Goal: Information Seeking & Learning: Learn about a topic

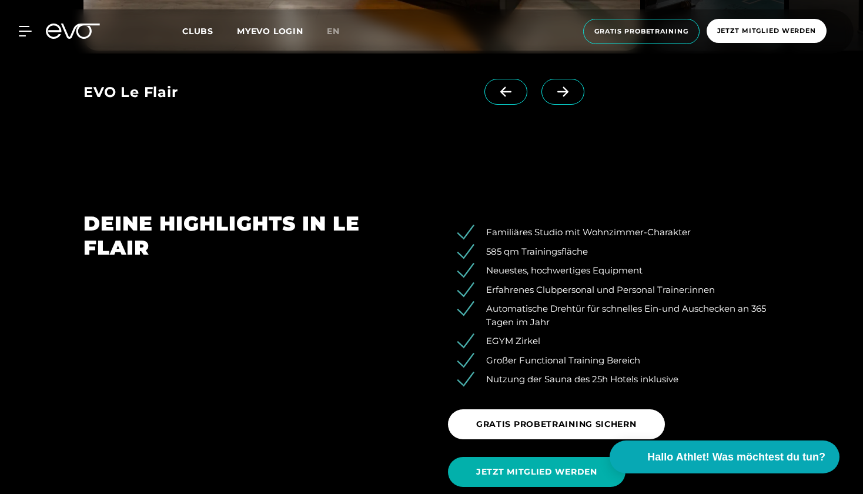
scroll to position [1535, 0]
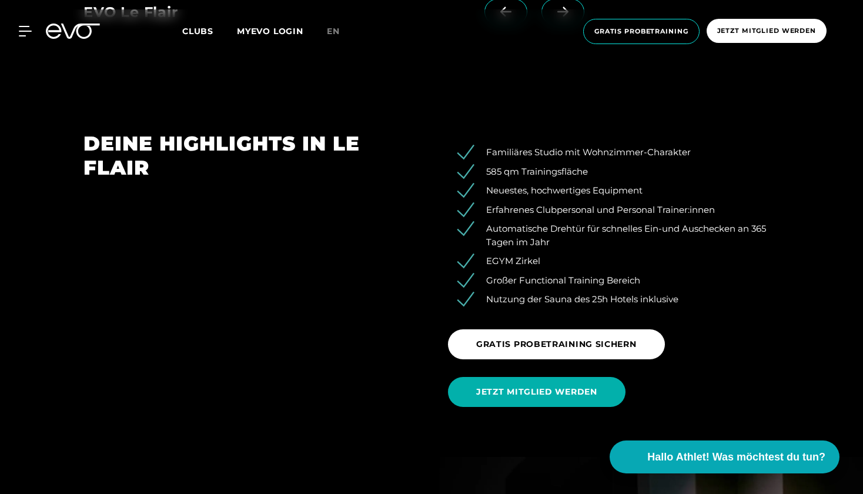
click at [201, 33] on span "Clubs" at bounding box center [197, 31] width 31 height 11
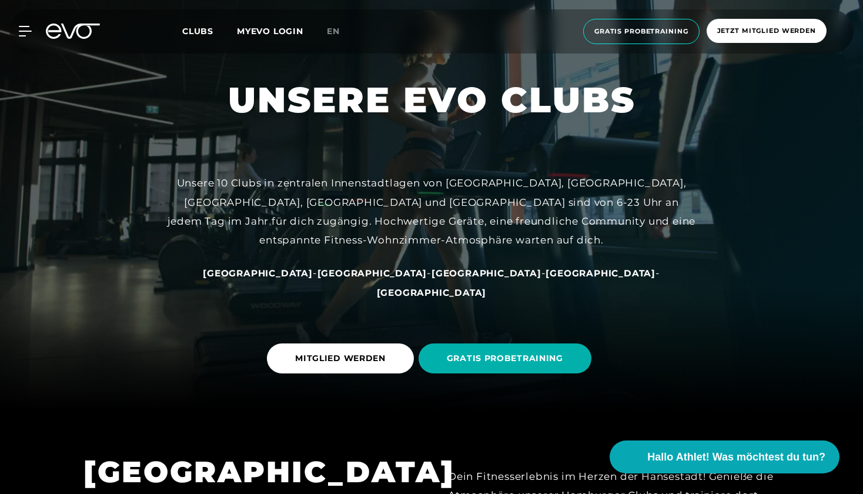
scroll to position [175, 0]
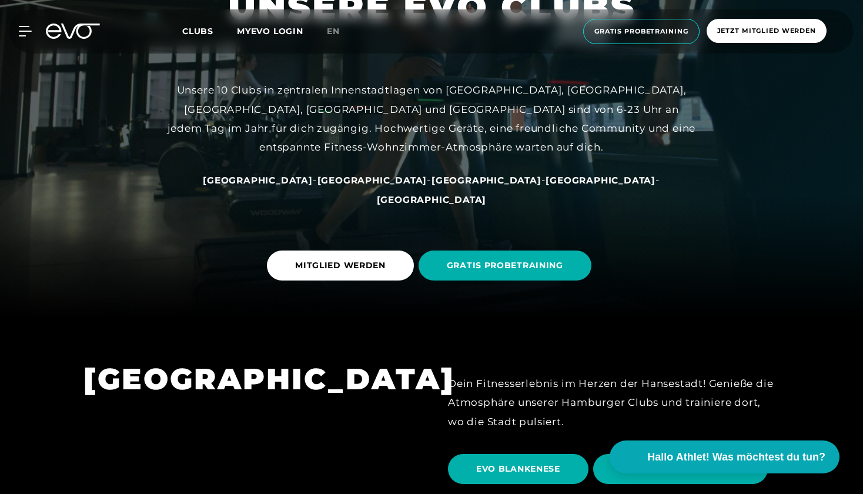
click at [432, 186] on span "[GEOGRAPHIC_DATA]" at bounding box center [487, 180] width 110 height 11
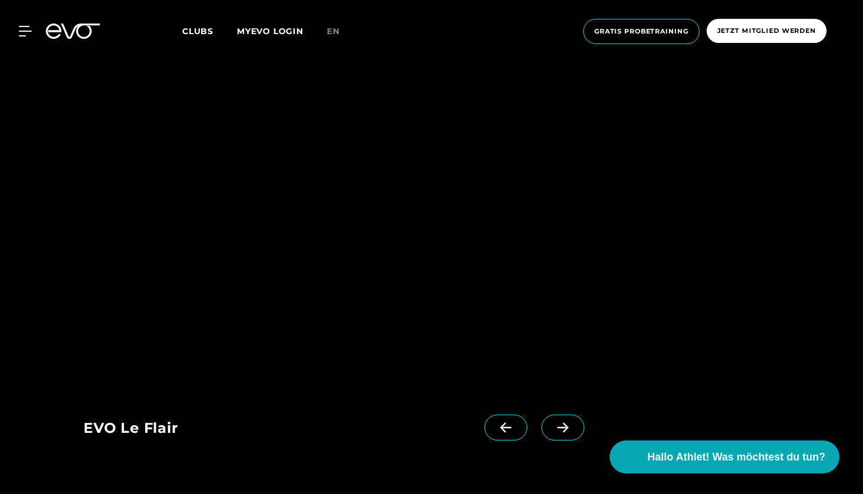
scroll to position [2322, 0]
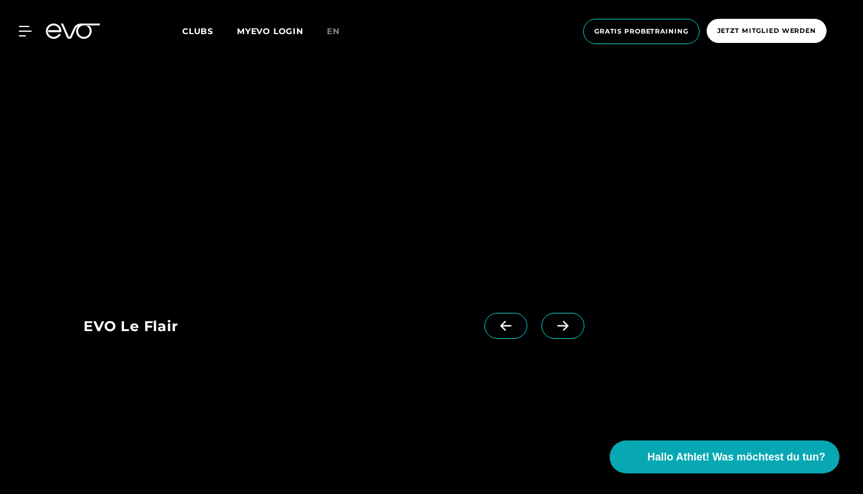
click at [553, 340] on link at bounding box center [566, 336] width 48 height 47
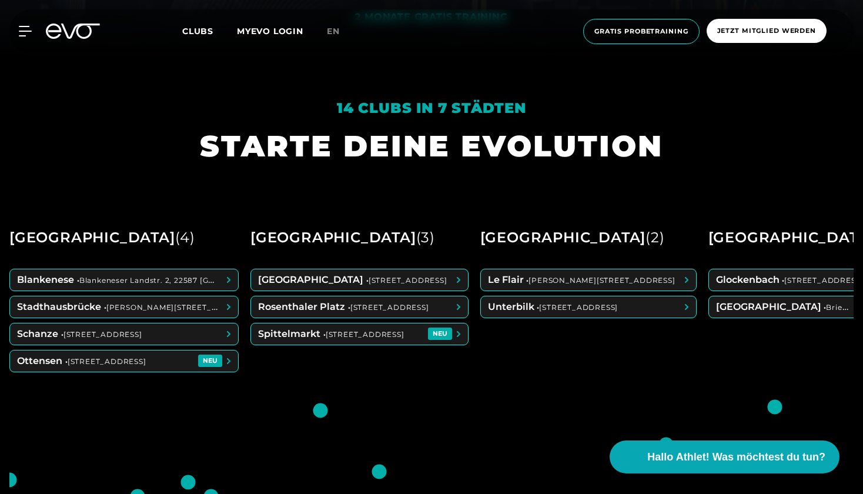
scroll to position [443, 0]
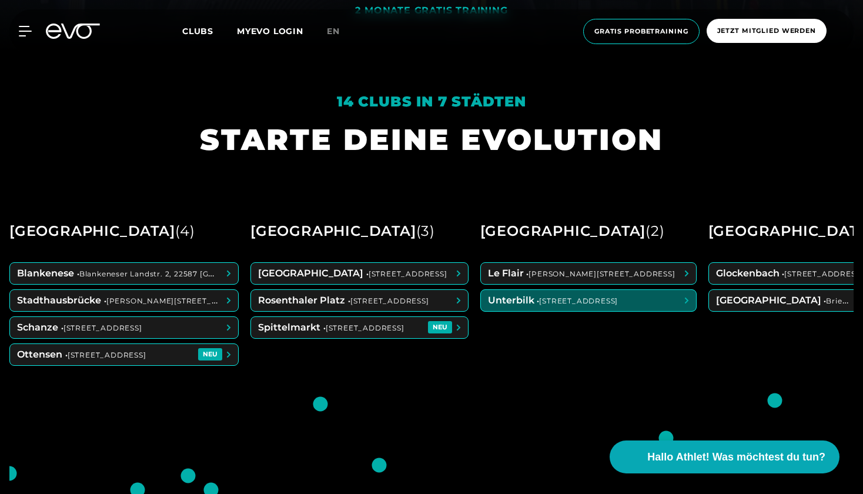
click at [532, 295] on span at bounding box center [588, 300] width 215 height 21
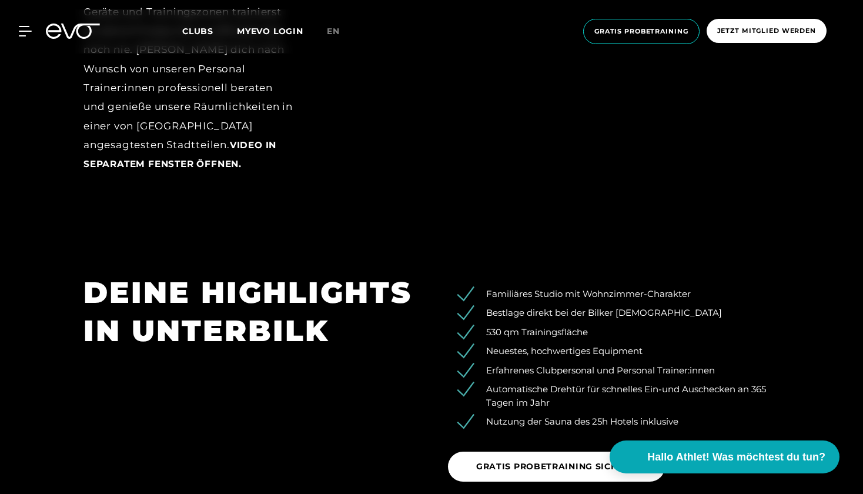
scroll to position [1845, 0]
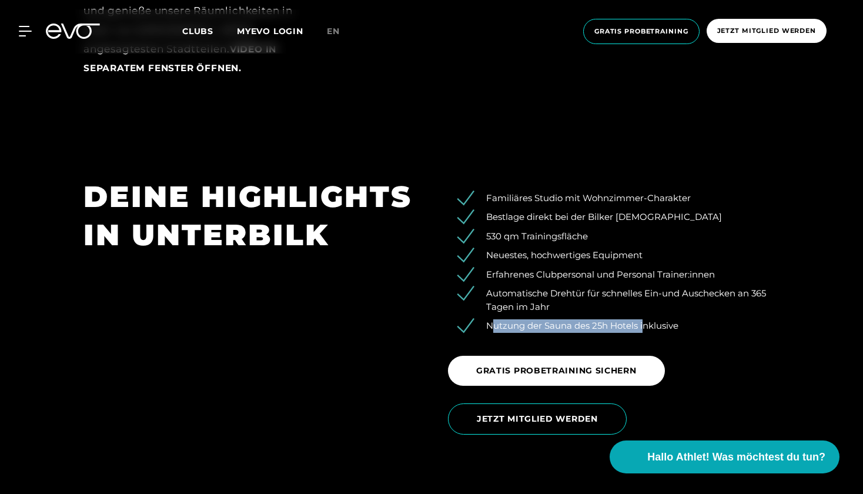
drag, startPoint x: 493, startPoint y: 324, endPoint x: 644, endPoint y: 322, distance: 151.7
click at [644, 322] on li "Nutzung der Sauna des 25h Hotels inklusive" at bounding box center [623, 326] width 314 height 14
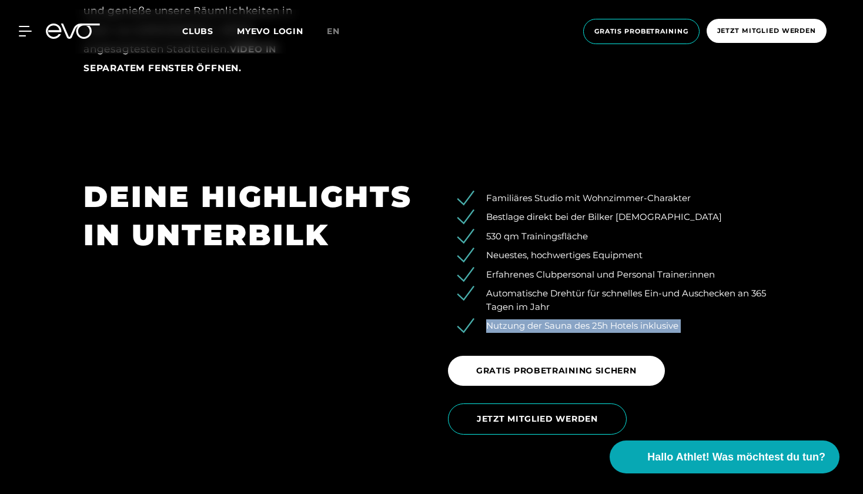
click at [644, 321] on li "Nutzung der Sauna des 25h Hotels inklusive" at bounding box center [623, 326] width 314 height 14
drag, startPoint x: 676, startPoint y: 318, endPoint x: 495, endPoint y: 320, distance: 181.1
click at [495, 319] on li "Nutzung der Sauna des 25h Hotels inklusive" at bounding box center [623, 326] width 314 height 14
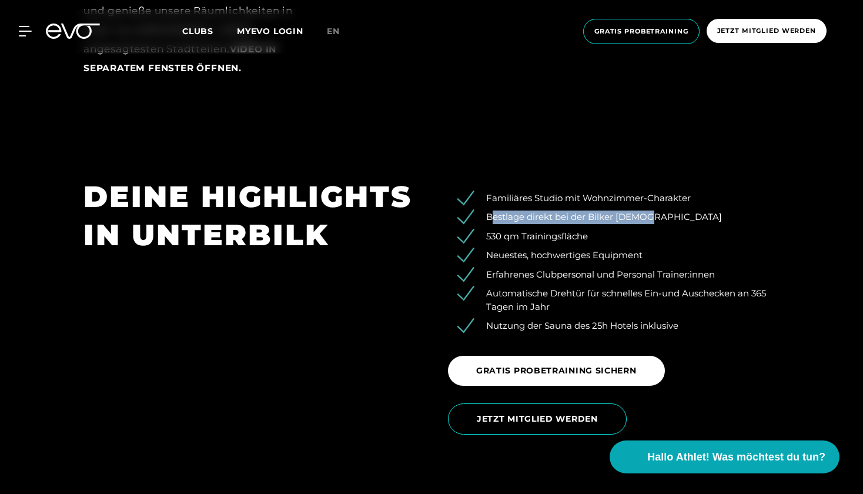
drag, startPoint x: 490, startPoint y: 213, endPoint x: 668, endPoint y: 211, distance: 178.2
click at [668, 211] on li "Bestlage direkt bei der Bilker [DEMOGRAPHIC_DATA]" at bounding box center [623, 218] width 314 height 14
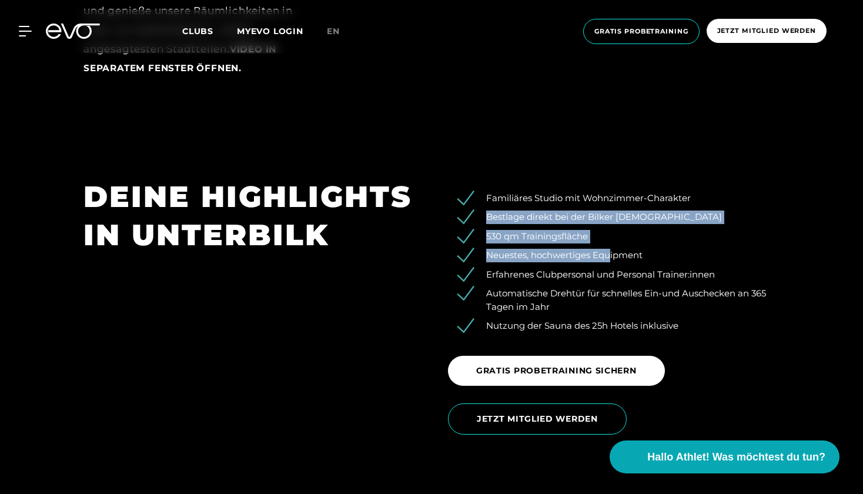
drag, startPoint x: 489, startPoint y: 207, endPoint x: 620, endPoint y: 265, distance: 143.8
click at [620, 265] on ul "Familiäres Studio mit Wohnzimmer-Charakter Bestlage direkt bei der Bilker [DEMO…" at bounding box center [614, 262] width 332 height 141
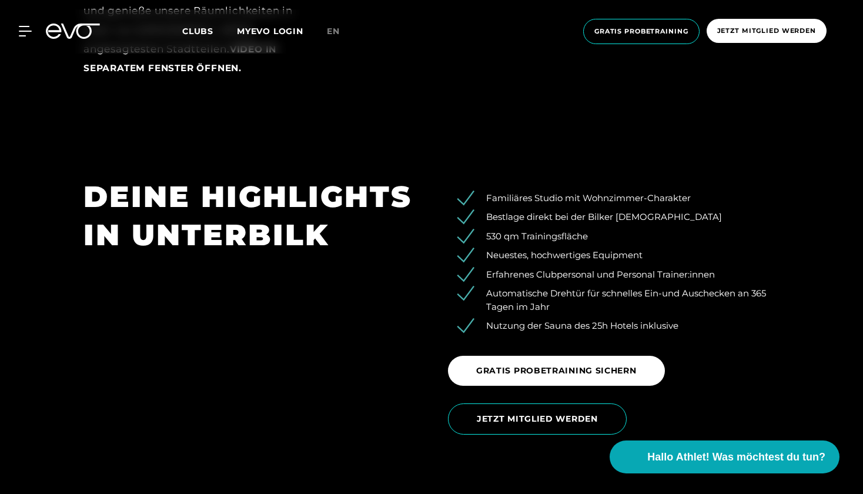
click at [561, 323] on li "Nutzung der Sauna des 25h Hotels inklusive" at bounding box center [623, 326] width 314 height 14
drag, startPoint x: 490, startPoint y: 280, endPoint x: 574, endPoint y: 288, distance: 84.4
click at [574, 288] on ul "Familiäres Studio mit Wohnzimmer-Charakter Bestlage direkt bei der Bilker [DEMO…" at bounding box center [614, 262] width 332 height 141
click at [574, 288] on li "Automatische Drehtür für schnelles Ein-und Auschecken an 365 Tagen im Jahr" at bounding box center [623, 300] width 314 height 26
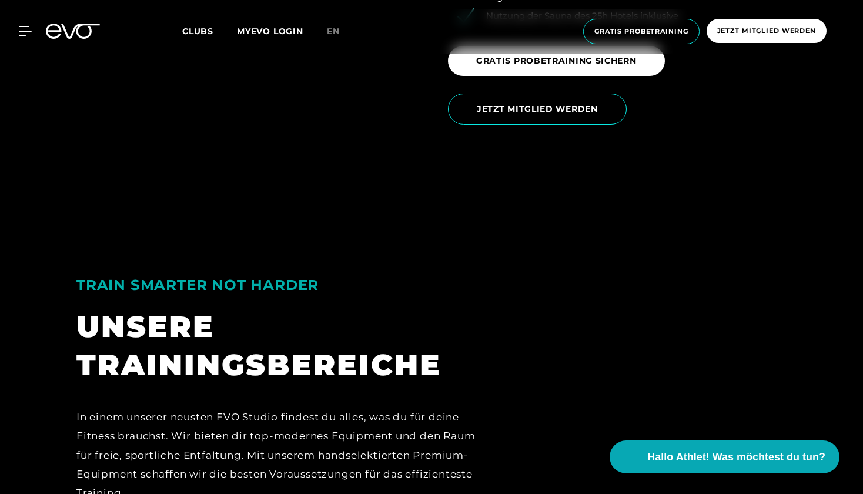
scroll to position [2346, 0]
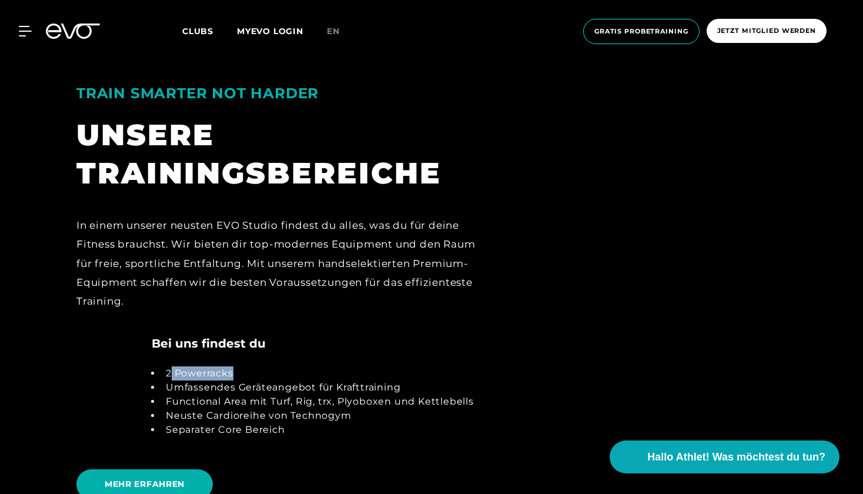
drag, startPoint x: 169, startPoint y: 364, endPoint x: 266, endPoint y: 364, distance: 96.4
click at [265, 366] on li "2 Powerracks" at bounding box center [317, 373] width 313 height 14
click at [266, 366] on li "2 Powerracks" at bounding box center [317, 373] width 313 height 14
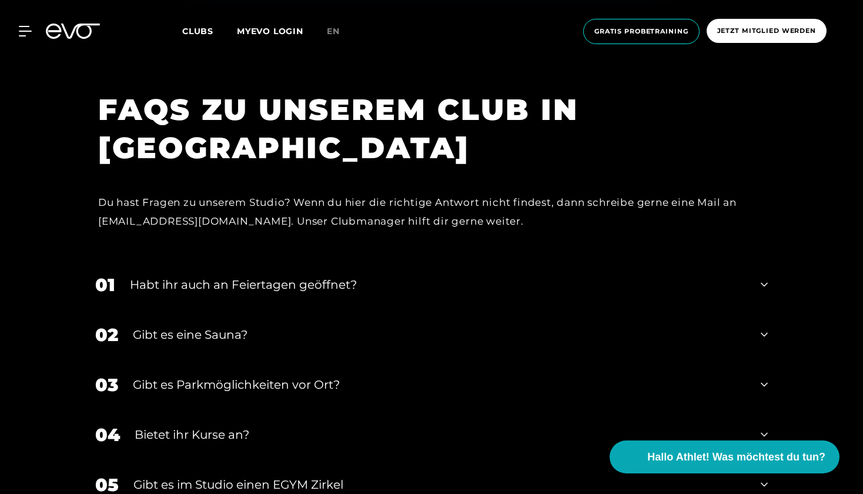
scroll to position [4244, 0]
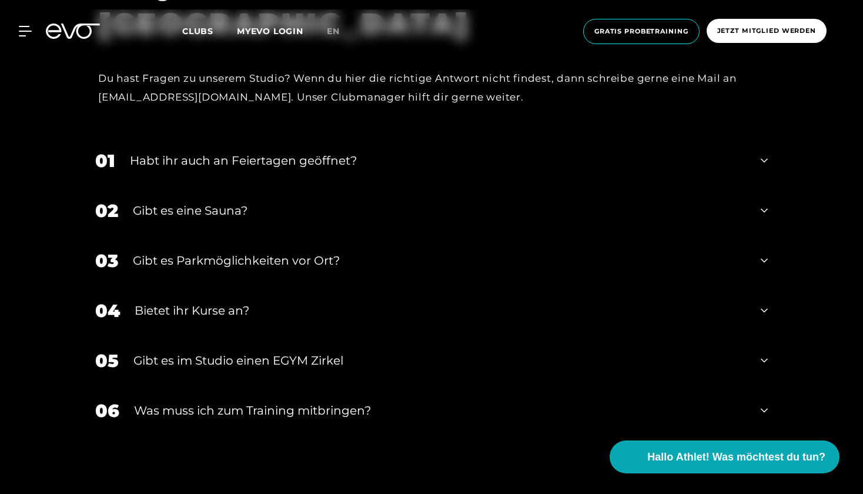
click at [383, 202] on div "Gibt es eine Sauna?" at bounding box center [439, 211] width 613 height 18
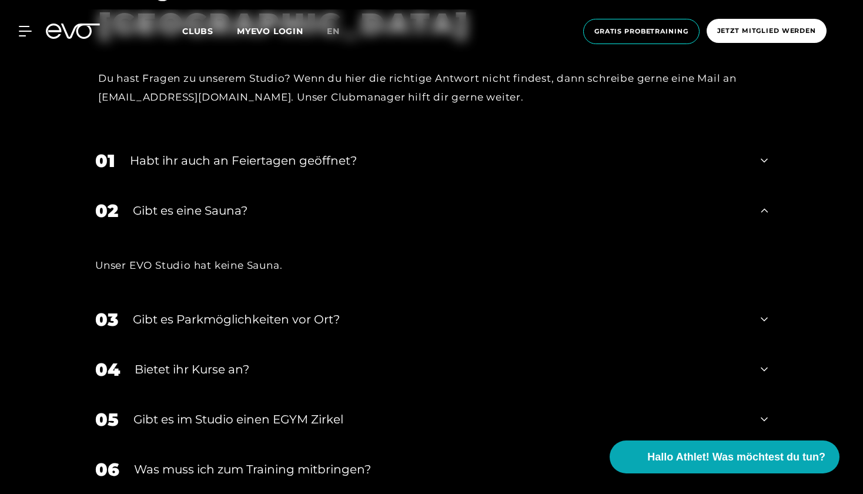
click at [296, 209] on div "Gibt es eine Sauna?" at bounding box center [439, 211] width 613 height 18
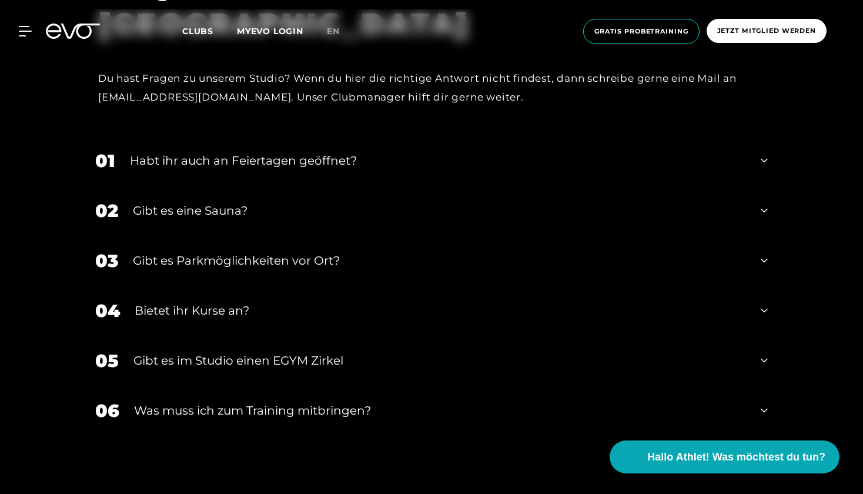
click at [298, 252] on div "Gibt es Parkmöglichkeiten vor Ort?" at bounding box center [439, 261] width 613 height 18
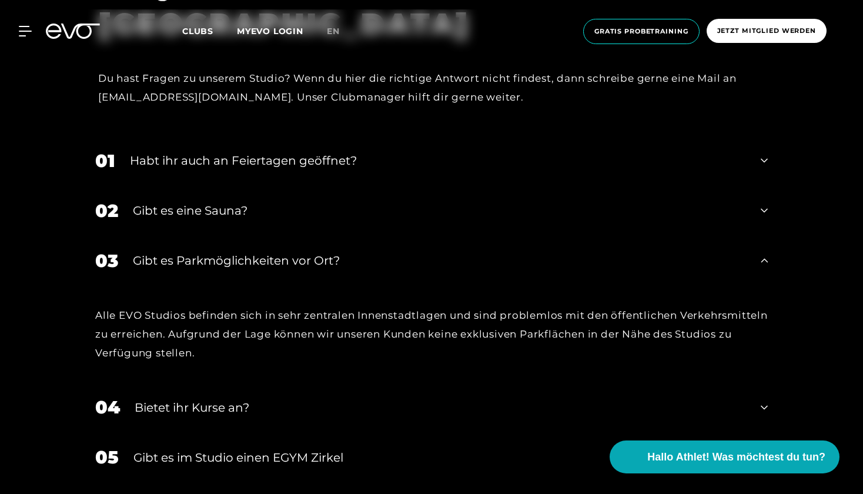
click at [298, 252] on div "Gibt es Parkmöglichkeiten vor Ort?" at bounding box center [439, 261] width 613 height 18
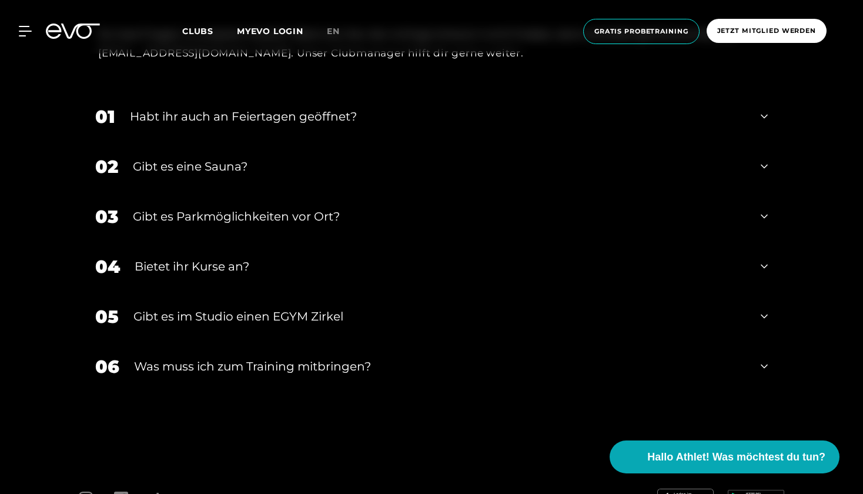
scroll to position [4298, 0]
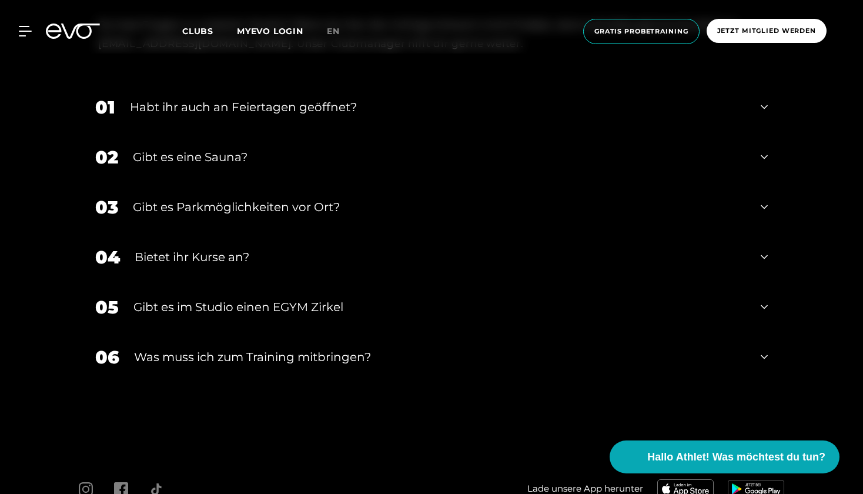
click at [297, 303] on div "Gibt es im Studio einen EGYM Zirkel" at bounding box center [439, 307] width 613 height 18
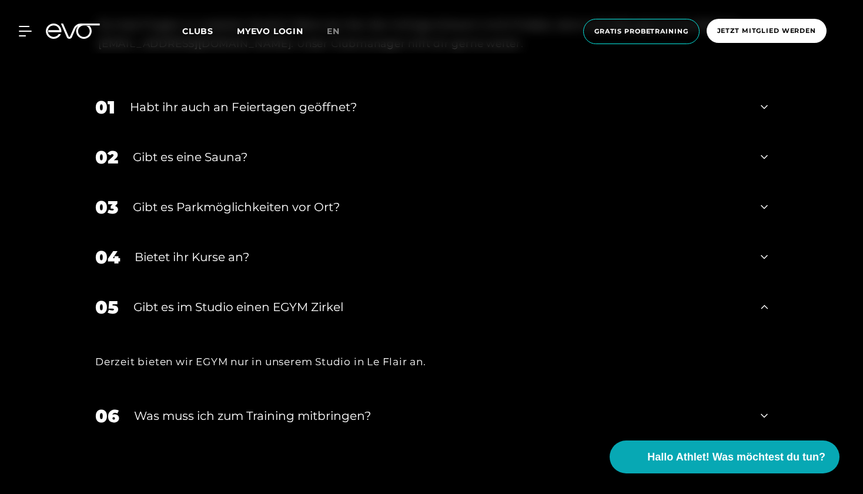
click at [296, 303] on div "Gibt es im Studio einen EGYM Zirkel" at bounding box center [439, 307] width 613 height 18
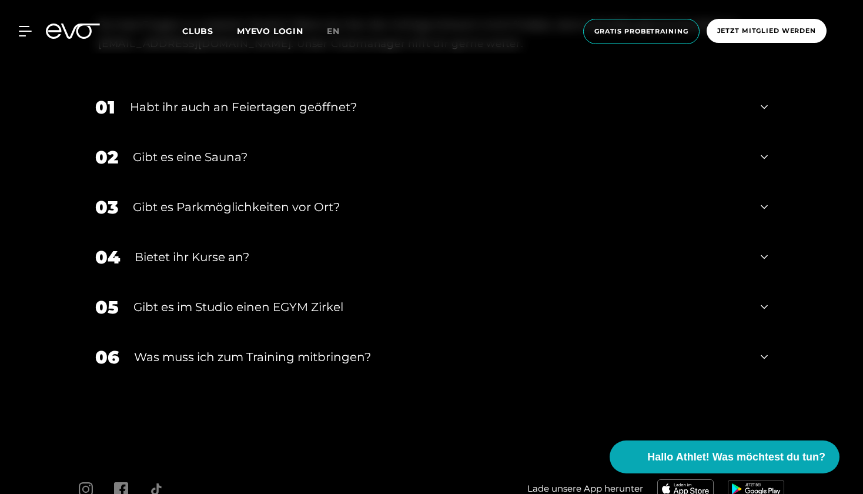
click at [307, 358] on div "06 Was muss ich zum Training mitbringen?" at bounding box center [431, 357] width 696 height 50
